Goal: Task Accomplishment & Management: Use online tool/utility

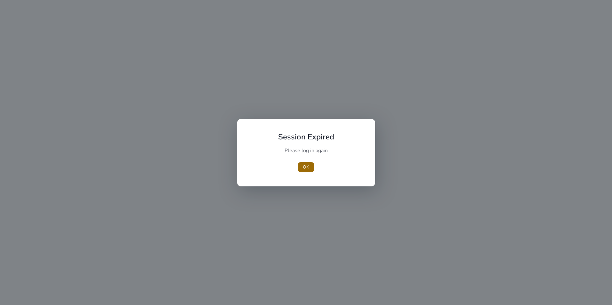
click at [309, 164] on span "OK" at bounding box center [306, 167] width 6 height 7
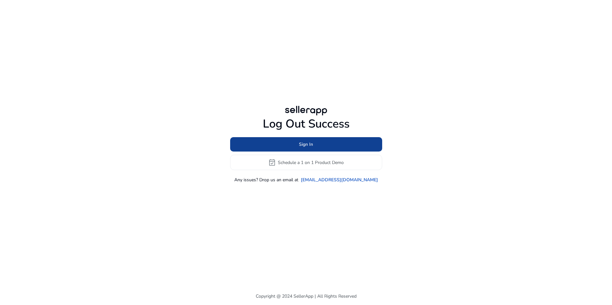
click at [371, 144] on span at bounding box center [306, 144] width 152 height 15
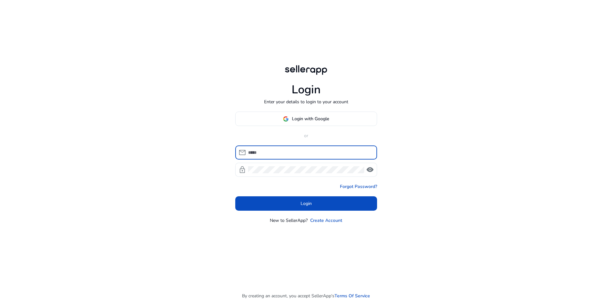
click at [333, 155] on input at bounding box center [310, 152] width 124 height 7
click at [312, 115] on button "Login with Google" at bounding box center [306, 119] width 142 height 14
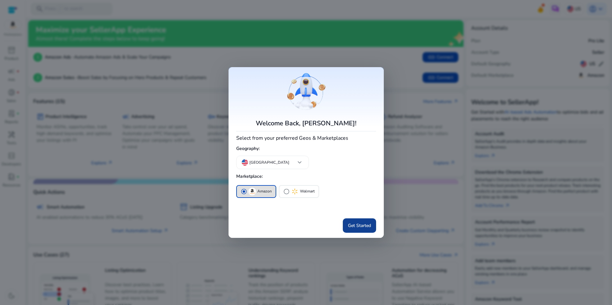
click at [363, 227] on span "Get Started" at bounding box center [359, 226] width 23 height 7
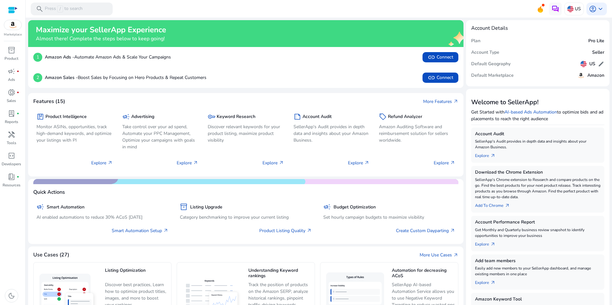
drag, startPoint x: 17, startPoint y: 55, endPoint x: 105, endPoint y: 94, distance: 96.3
click at [17, 55] on div "inventory_2" at bounding box center [12, 50] width 18 height 10
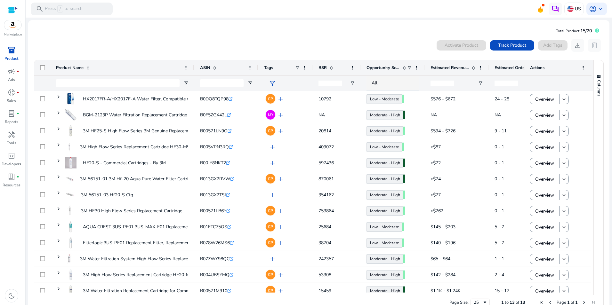
scroll to position [6, 0]
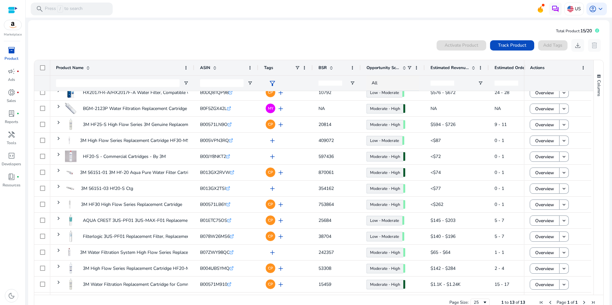
scroll to position [6, 0]
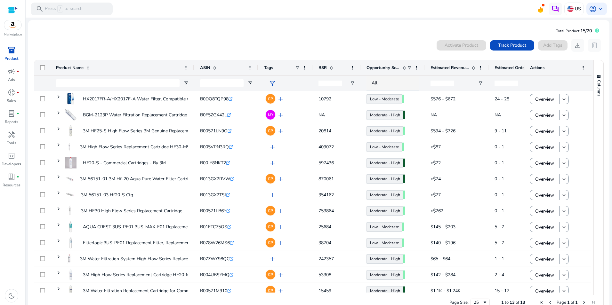
scroll to position [6, 0]
